Goal: Find specific page/section: Find specific page/section

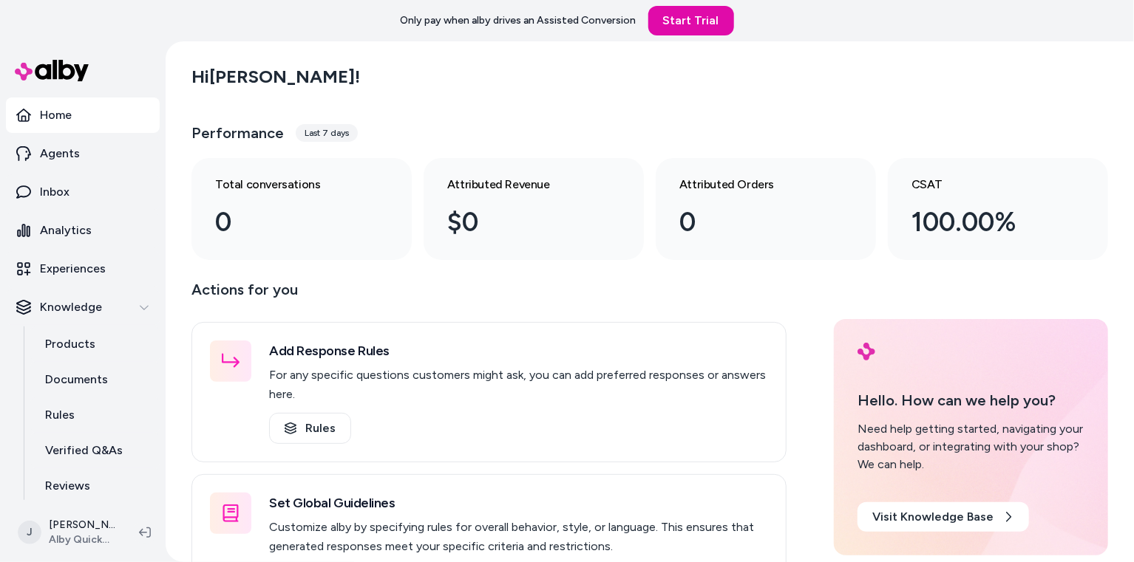
click at [398, 85] on div "Hi [PERSON_NAME] !" at bounding box center [649, 76] width 916 height 41
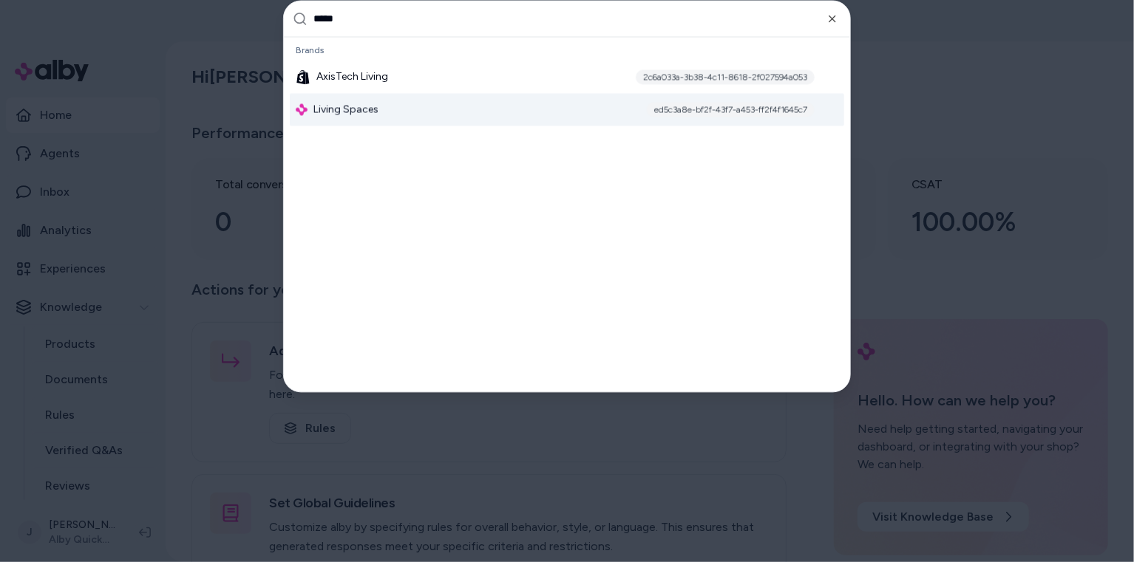
type input "*****"
click at [389, 106] on div "Living Spaces ed5c3a8e-bf2f-43f7-a453-ff2f4f1645c7" at bounding box center [567, 110] width 554 height 33
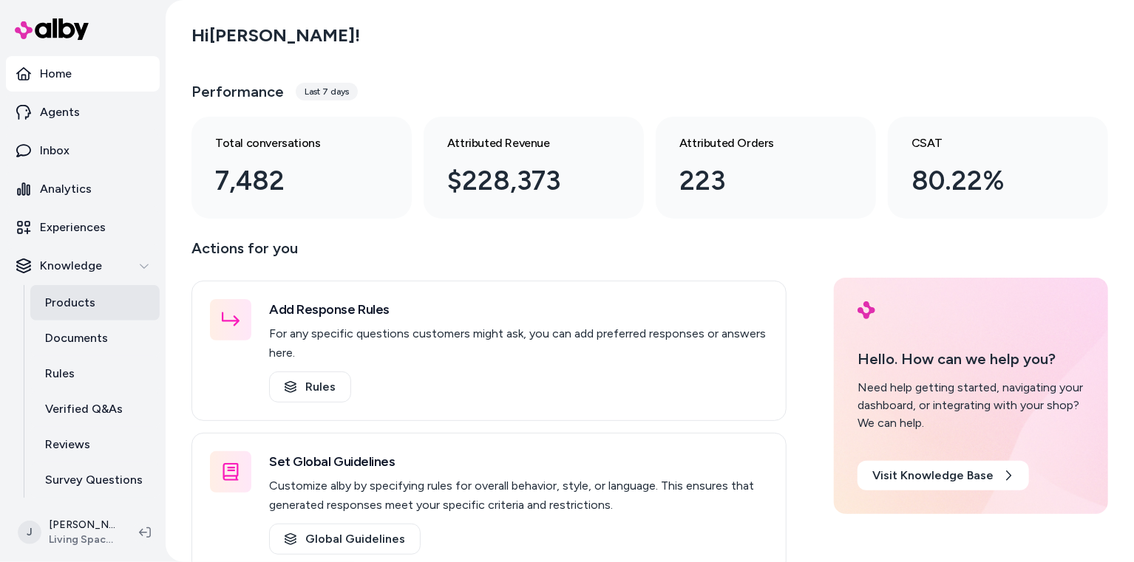
click at [47, 302] on p "Products" at bounding box center [70, 303] width 50 height 18
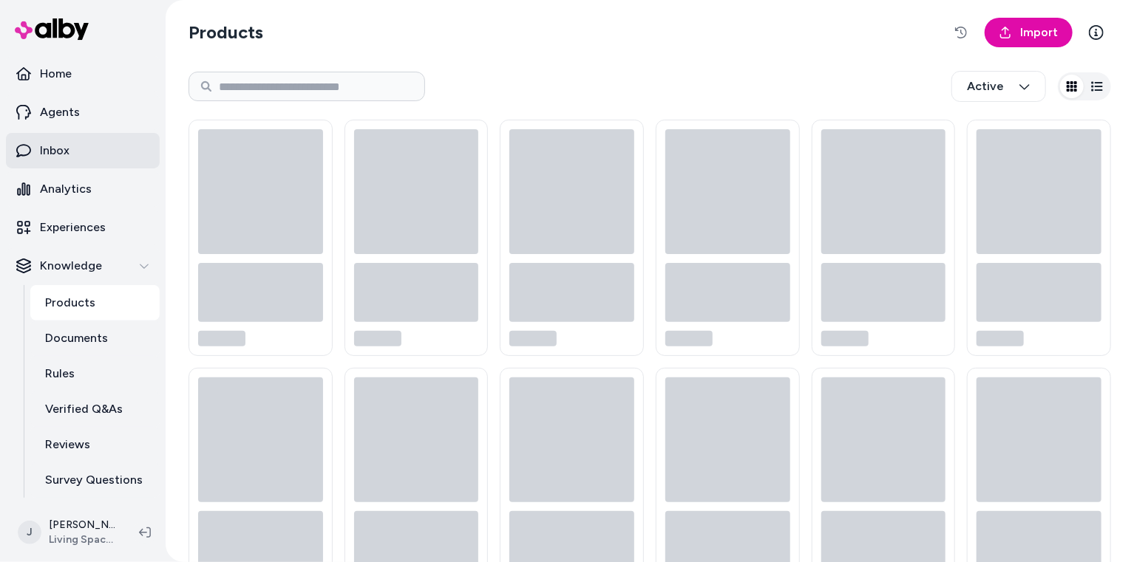
click at [50, 167] on link "Inbox" at bounding box center [83, 150] width 154 height 35
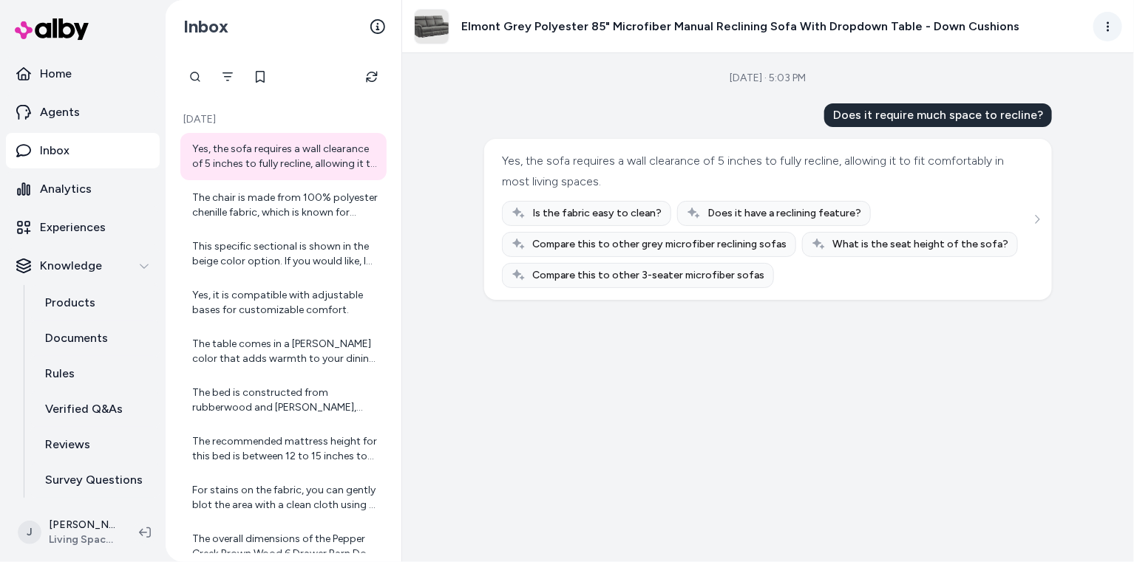
click at [1112, 28] on html "Home Agents Inbox Analytics Experiences Knowledge Products Documents Rules Veri…" at bounding box center [567, 281] width 1134 height 562
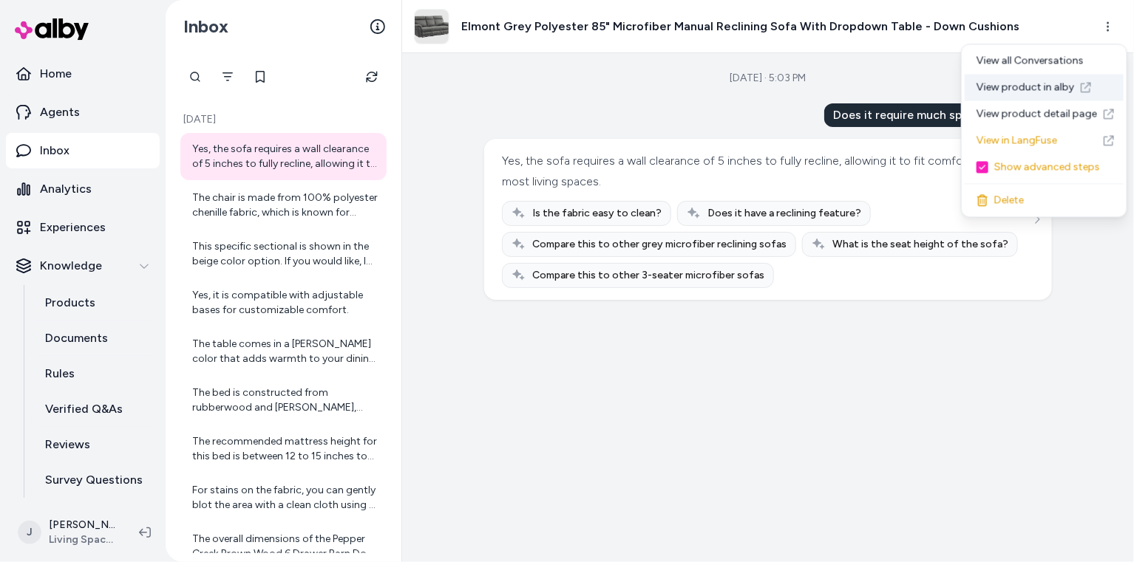
click at [1032, 98] on link "View product in alby" at bounding box center [1043, 87] width 159 height 27
